Goal: Check status: Check status

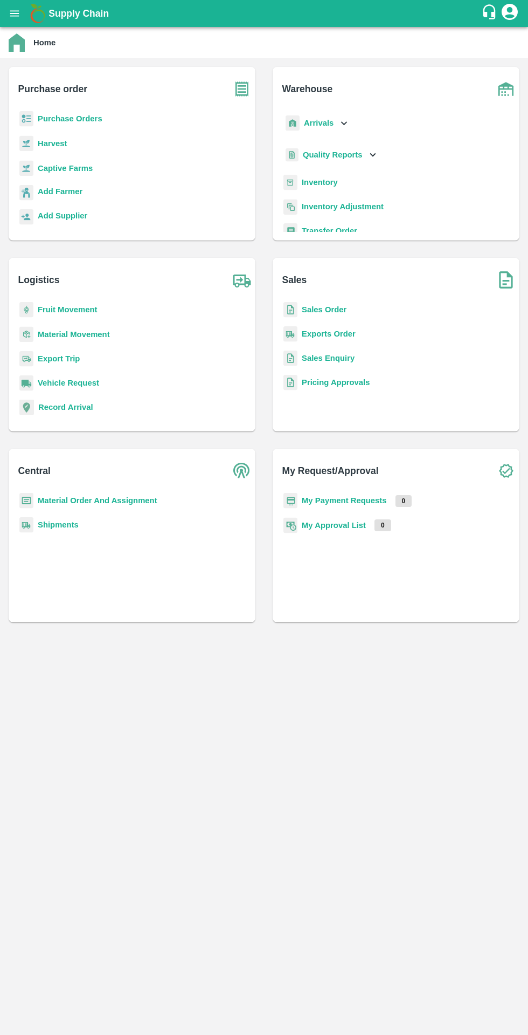
click at [57, 120] on b "Purchase Orders" at bounding box center [70, 118] width 65 height 9
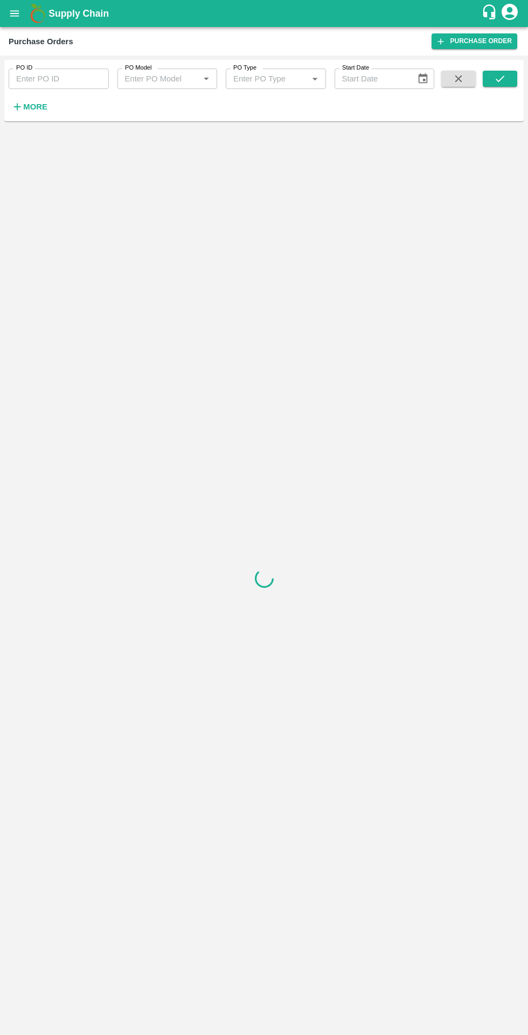
click at [31, 107] on strong "More" at bounding box center [35, 106] width 24 height 9
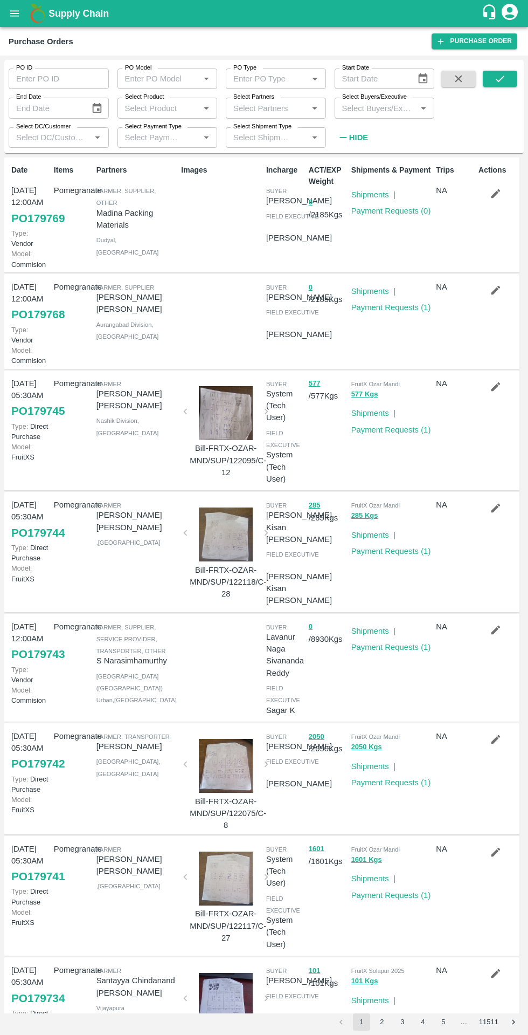
click at [398, 107] on input "Select Buyers/Executive" at bounding box center [376, 108] width 76 height 14
click at [368, 112] on input "Select Buyers/Executive" at bounding box center [376, 108] width 76 height 14
type input "vikas ko"
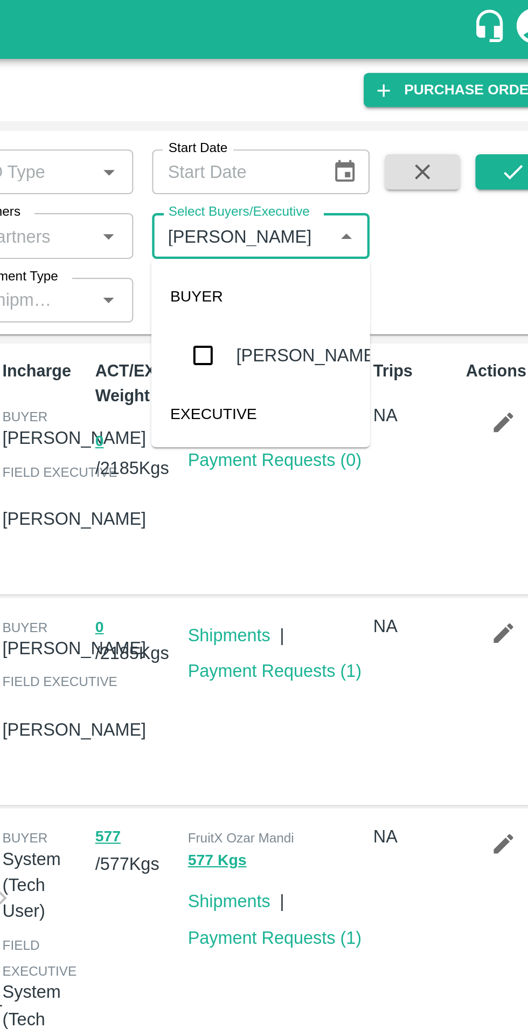
scroll to position [95, 0]
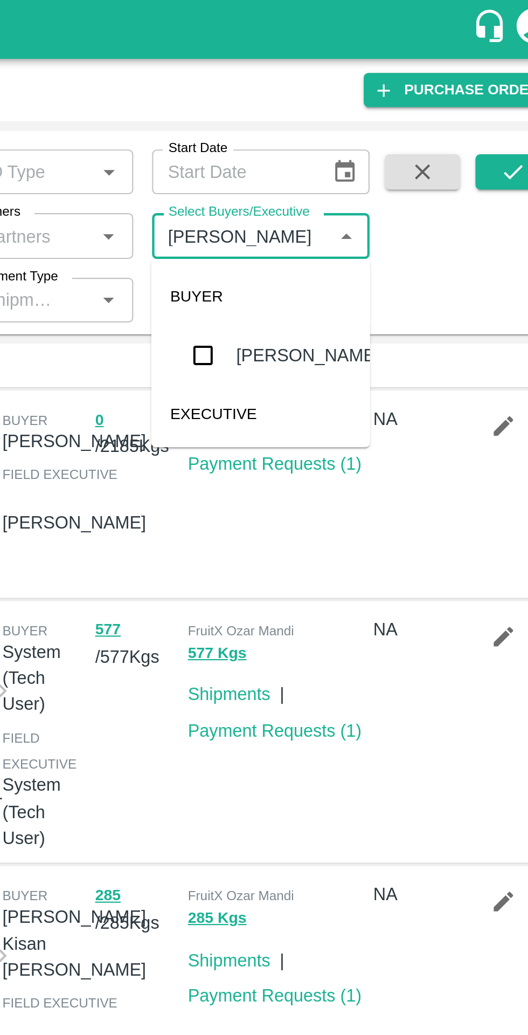
click at [403, 167] on div "[PERSON_NAME]" at bounding box center [407, 163] width 66 height 12
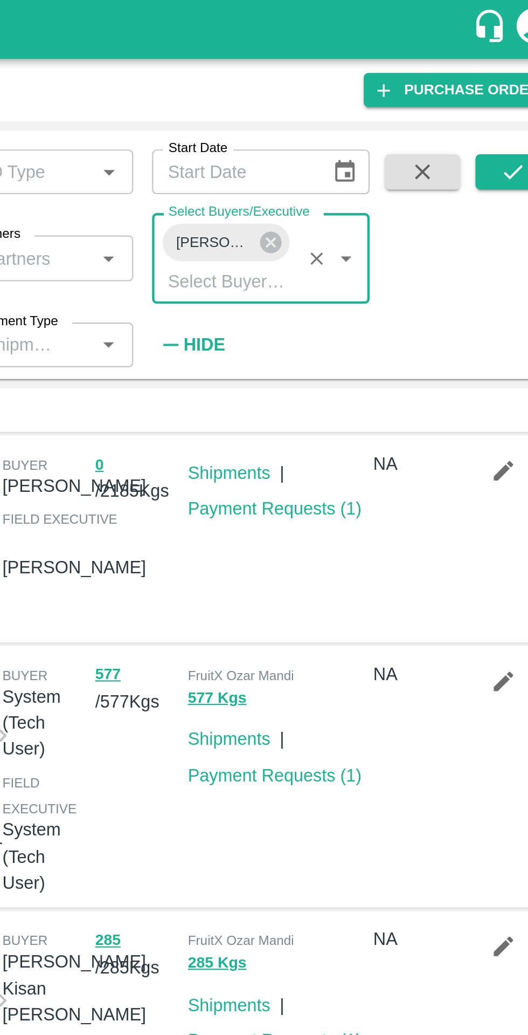
click at [494, 86] on button "submit" at bounding box center [500, 79] width 35 height 16
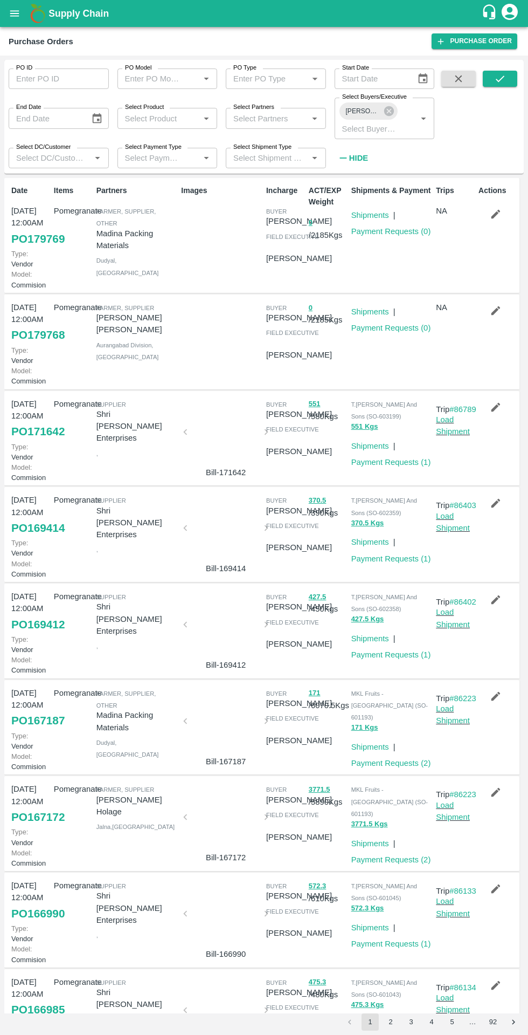
click at [511, 74] on button "submit" at bounding box center [500, 79] width 35 height 16
click at [392, 332] on link "Payment Requests ( 0 )" at bounding box center [392, 327] width 80 height 9
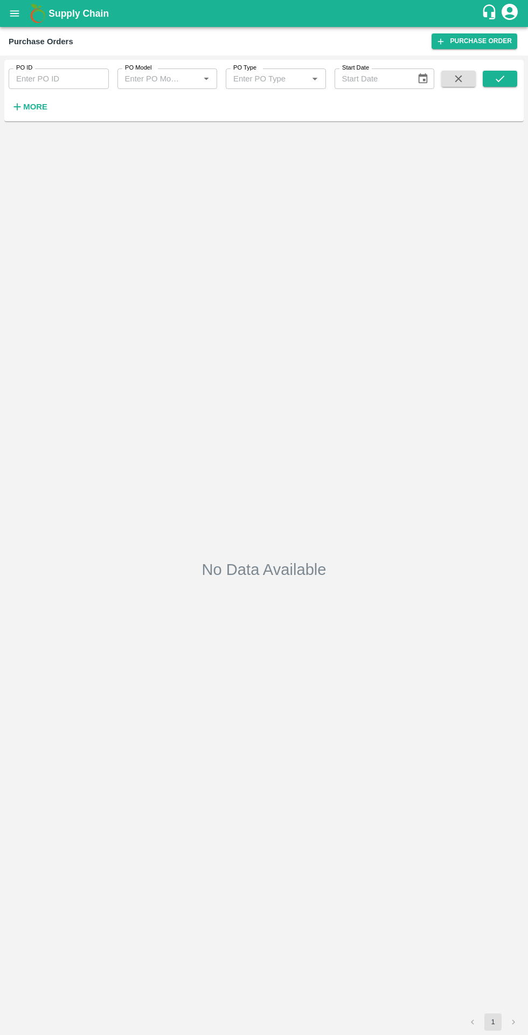
click at [17, 13] on icon "open drawer" at bounding box center [14, 13] width 9 height 6
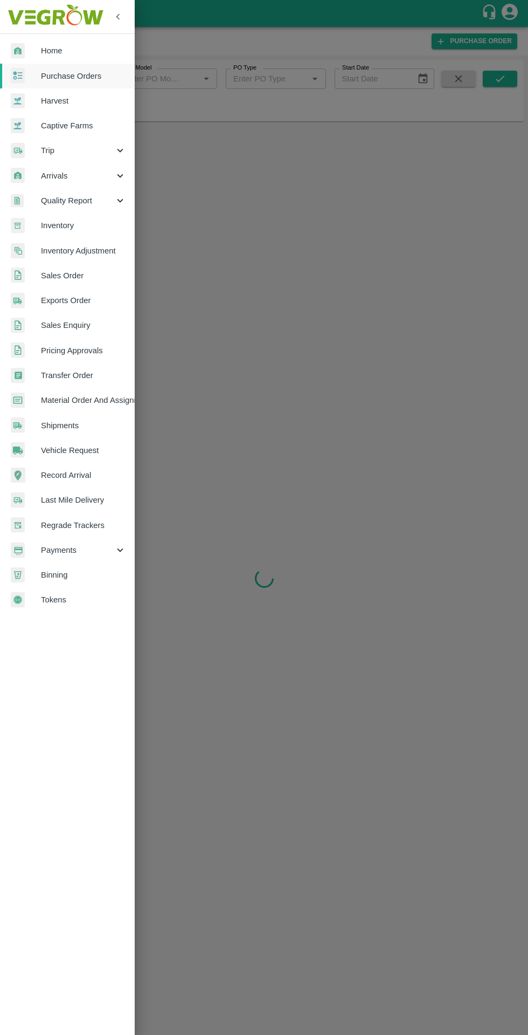
click at [279, 178] on div at bounding box center [264, 517] width 528 height 1035
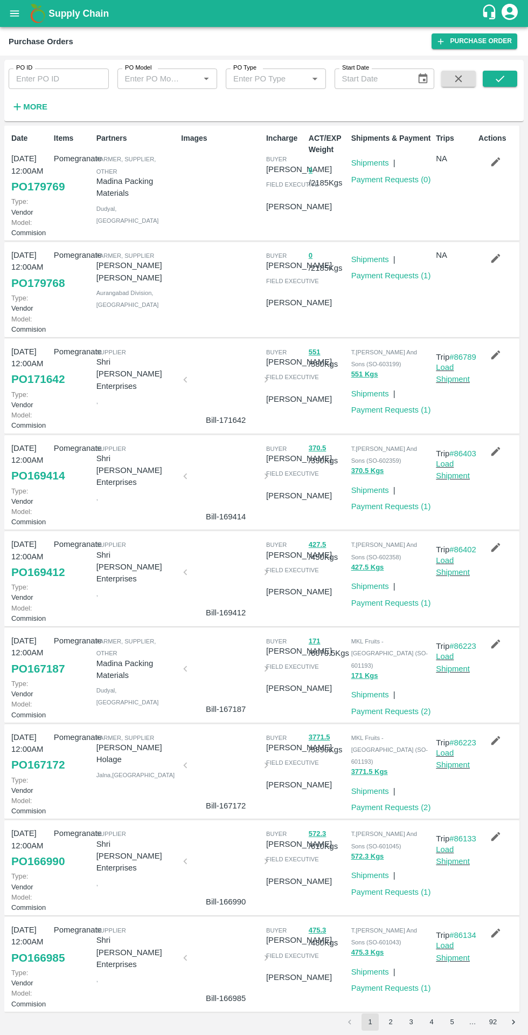
click at [37, 111] on strong "More" at bounding box center [35, 106] width 24 height 9
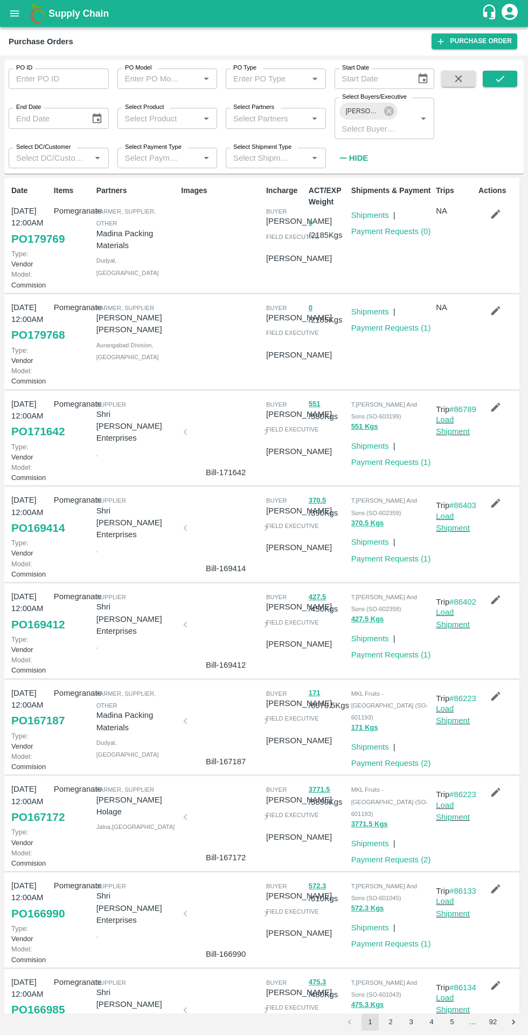
click at [404, 332] on link "Payment Requests ( 1 )" at bounding box center [392, 327] width 80 height 9
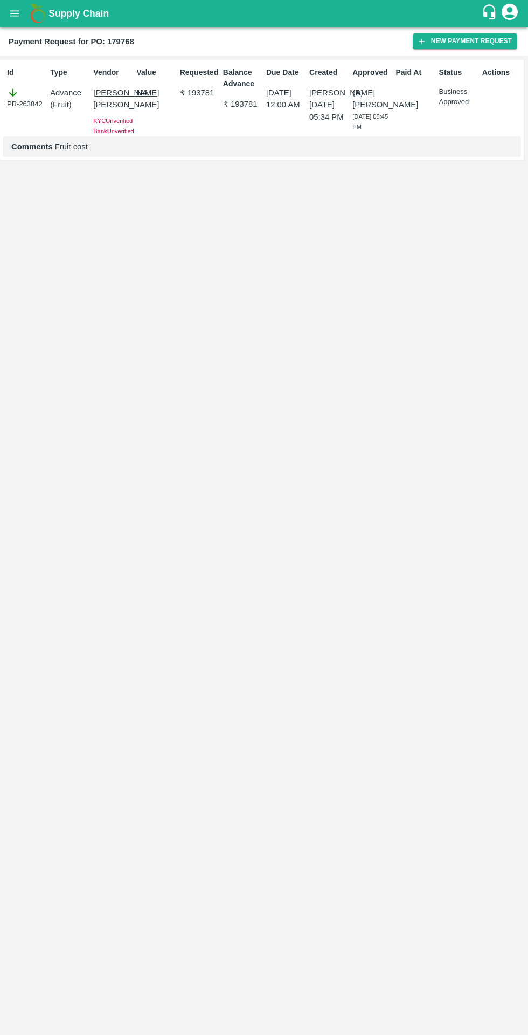
click at [22, 118] on div "Id PR-263842" at bounding box center [24, 100] width 43 height 74
copy div "PR-263842"
